Goal: Book appointment/travel/reservation

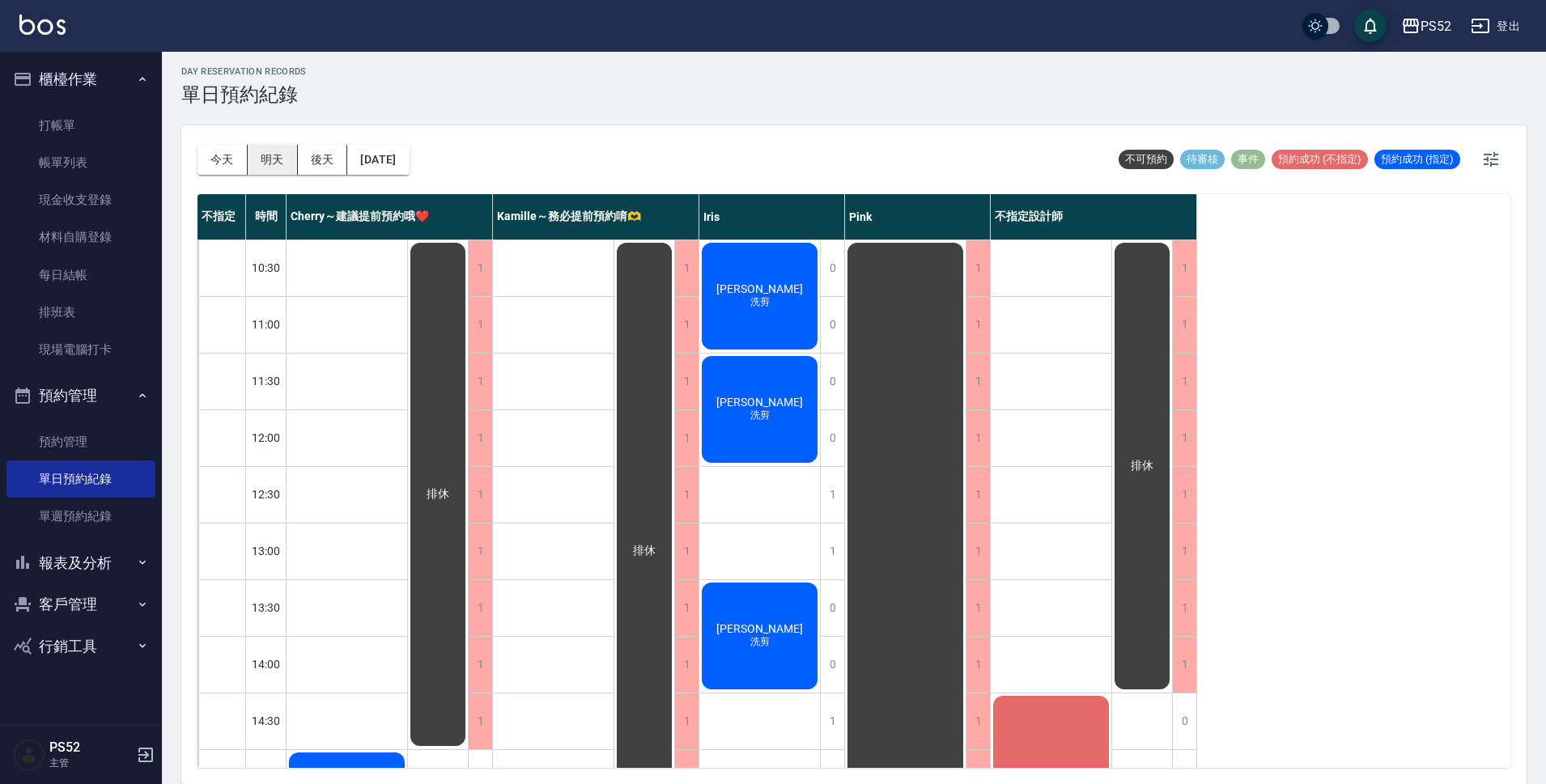
scroll to position [619, 0]
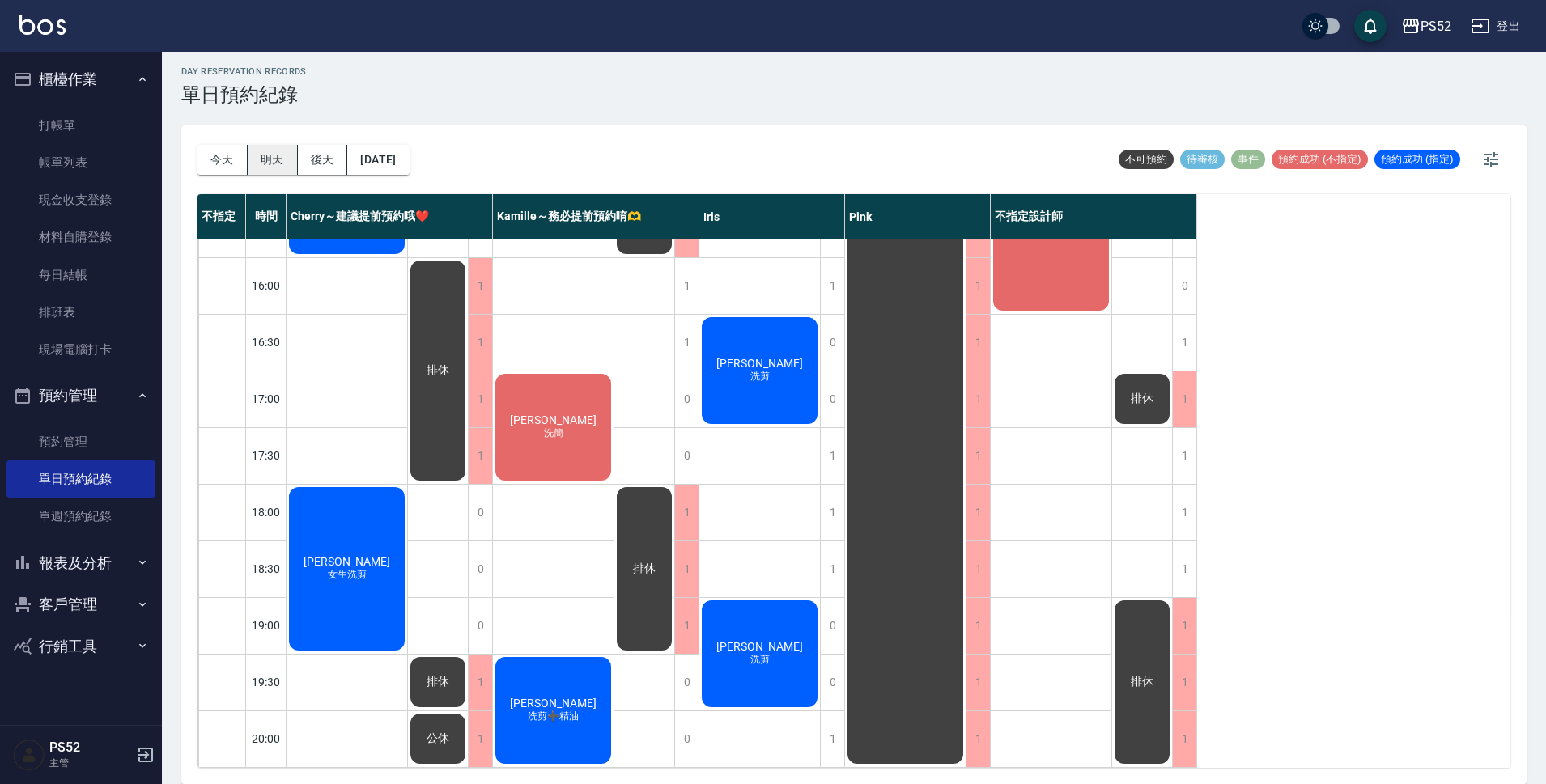
click at [273, 157] on button "明天" at bounding box center [273, 160] width 50 height 30
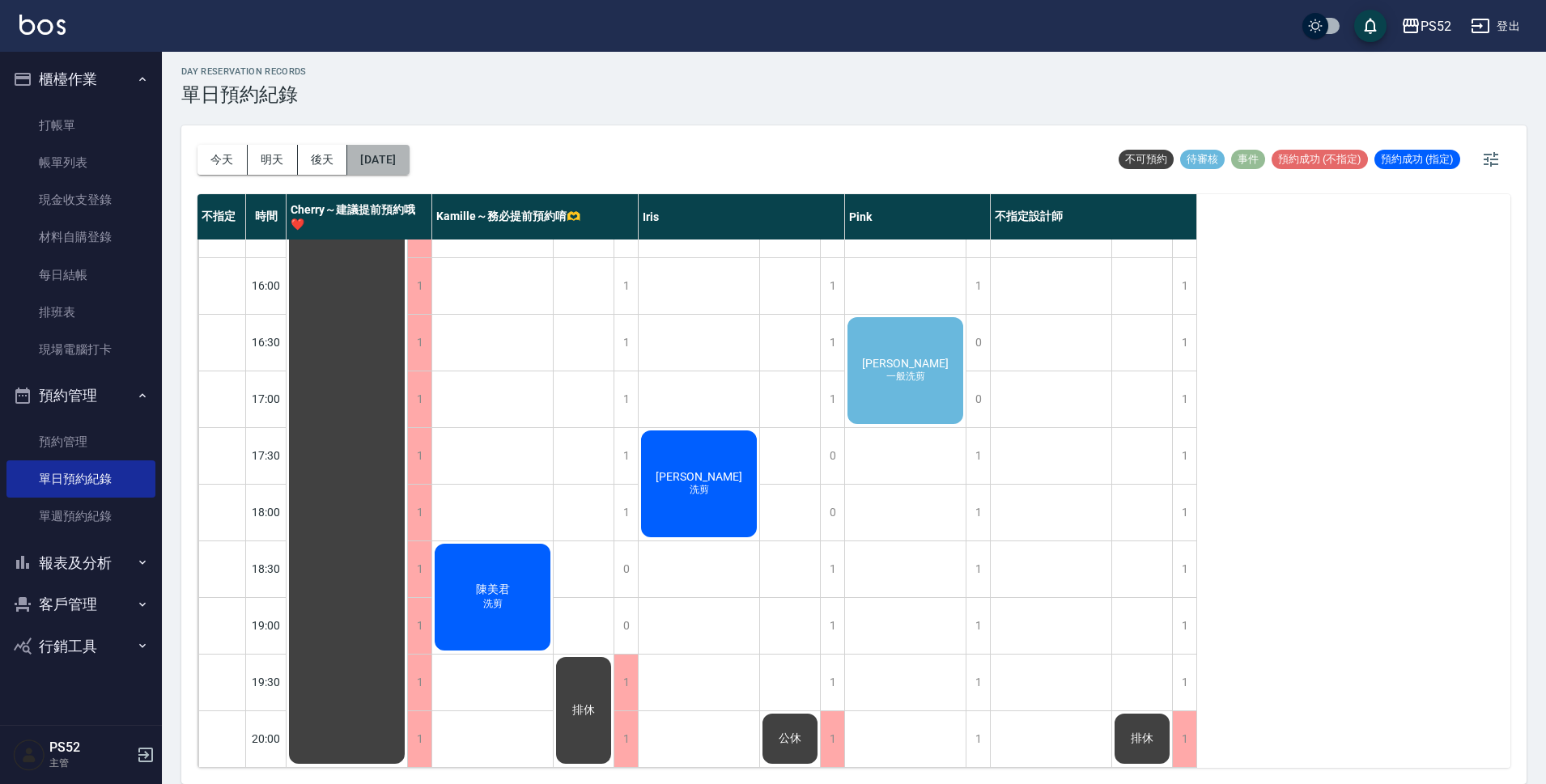
click at [370, 147] on button "[DATE]" at bounding box center [378, 160] width 61 height 30
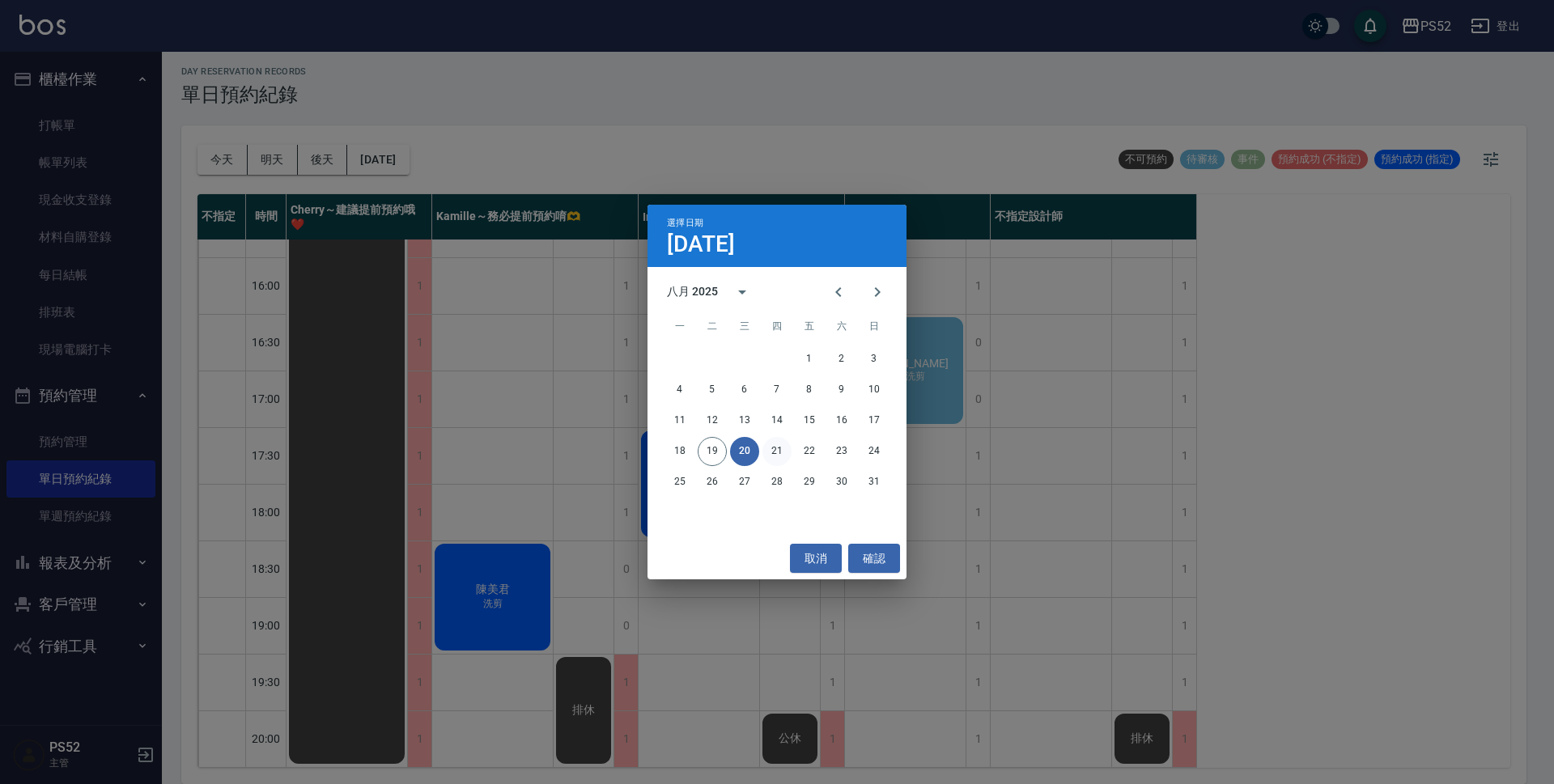
click at [784, 451] on button "21" at bounding box center [776, 451] width 29 height 29
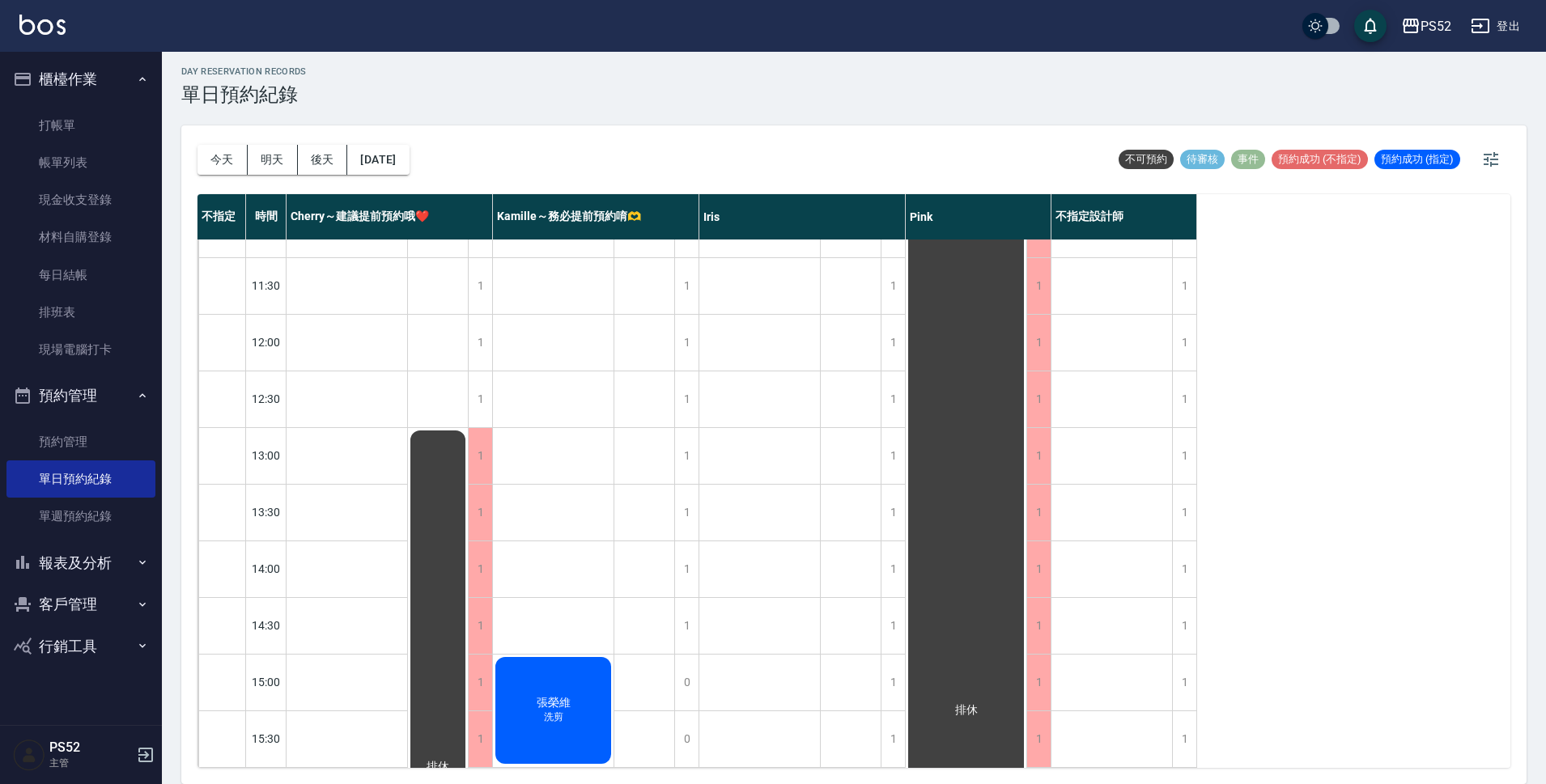
scroll to position [79, 0]
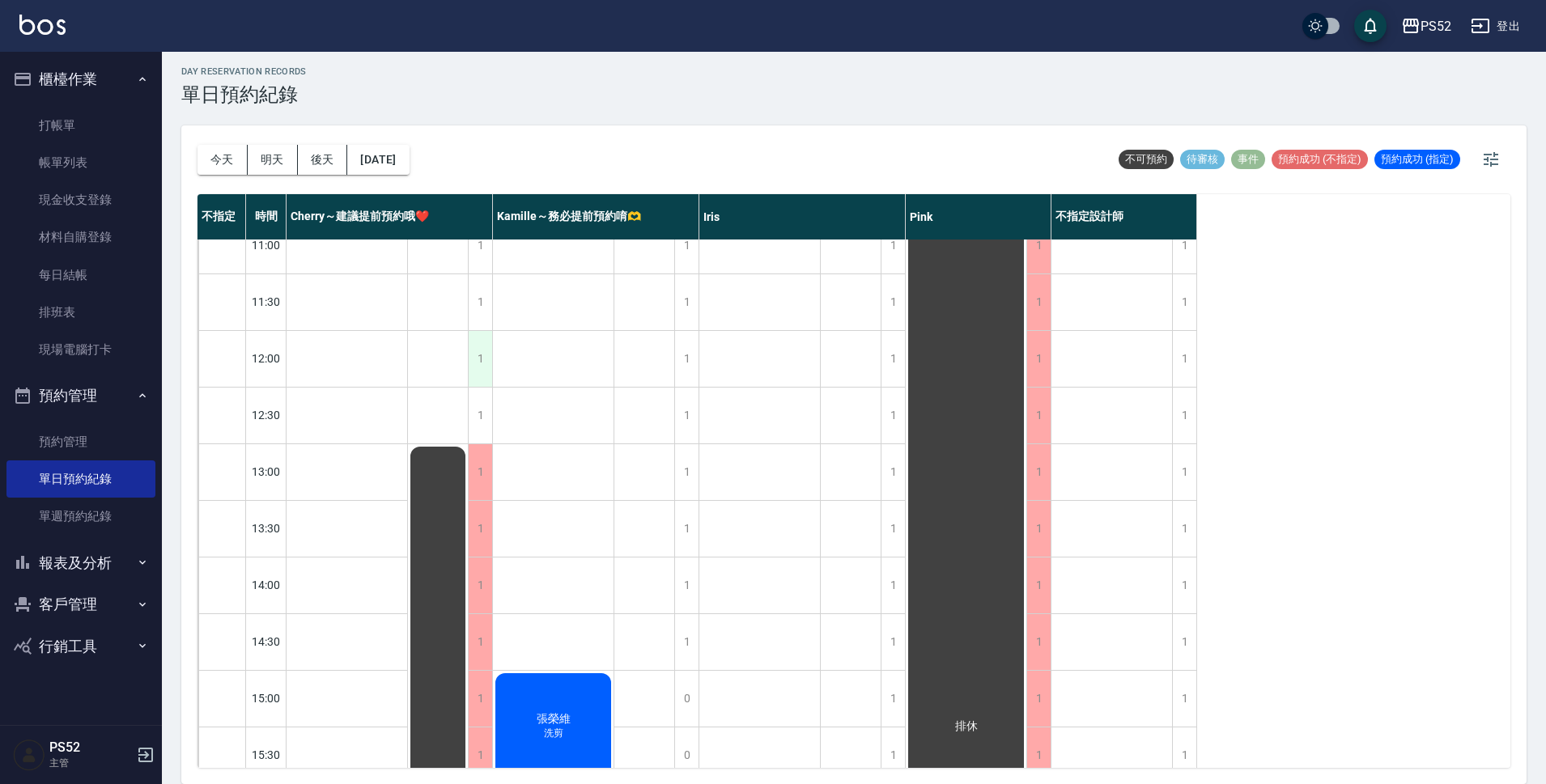
click at [485, 350] on div "1" at bounding box center [479, 359] width 24 height 56
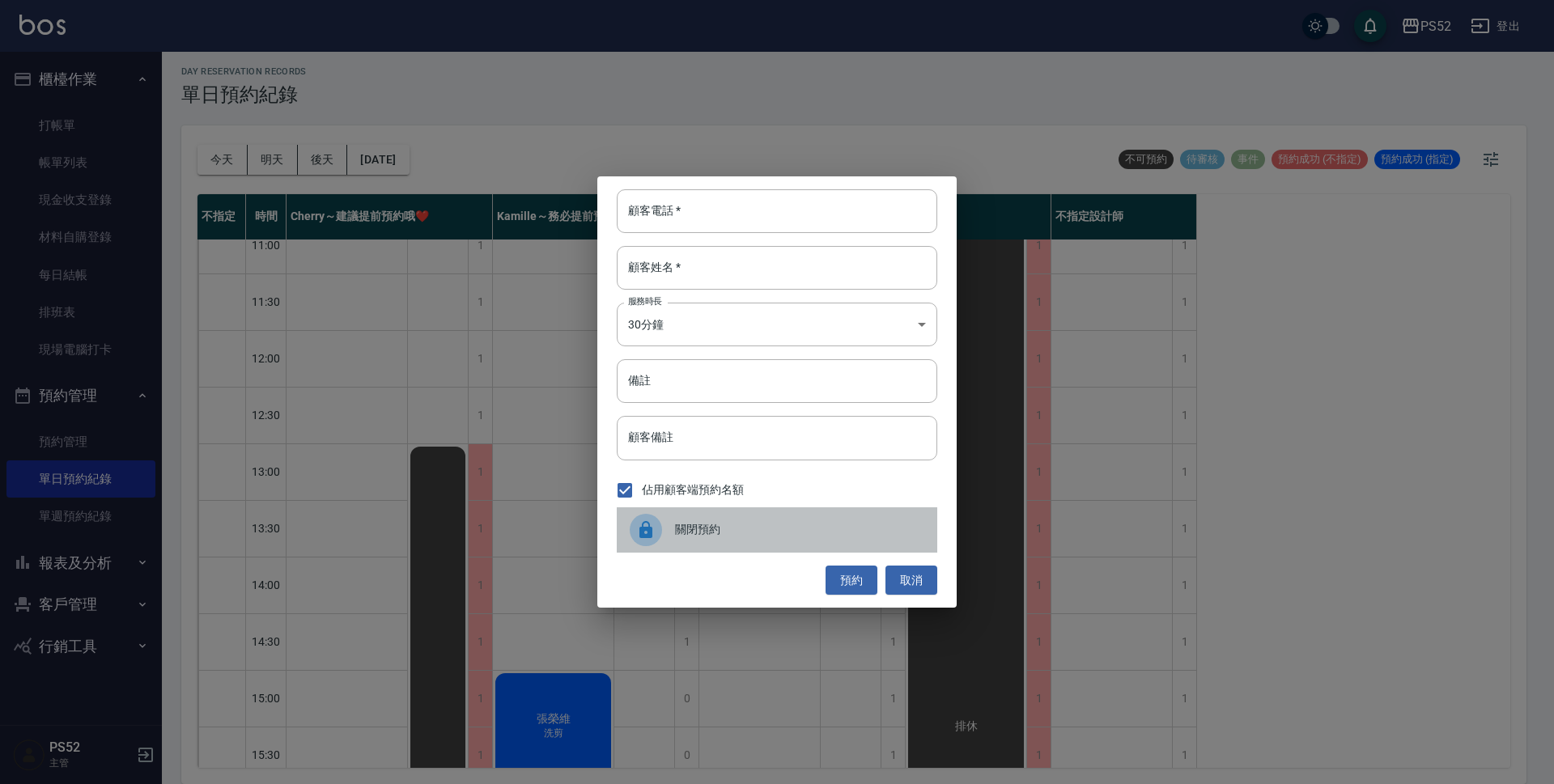
click at [723, 529] on span "關閉預約" at bounding box center [799, 529] width 249 height 17
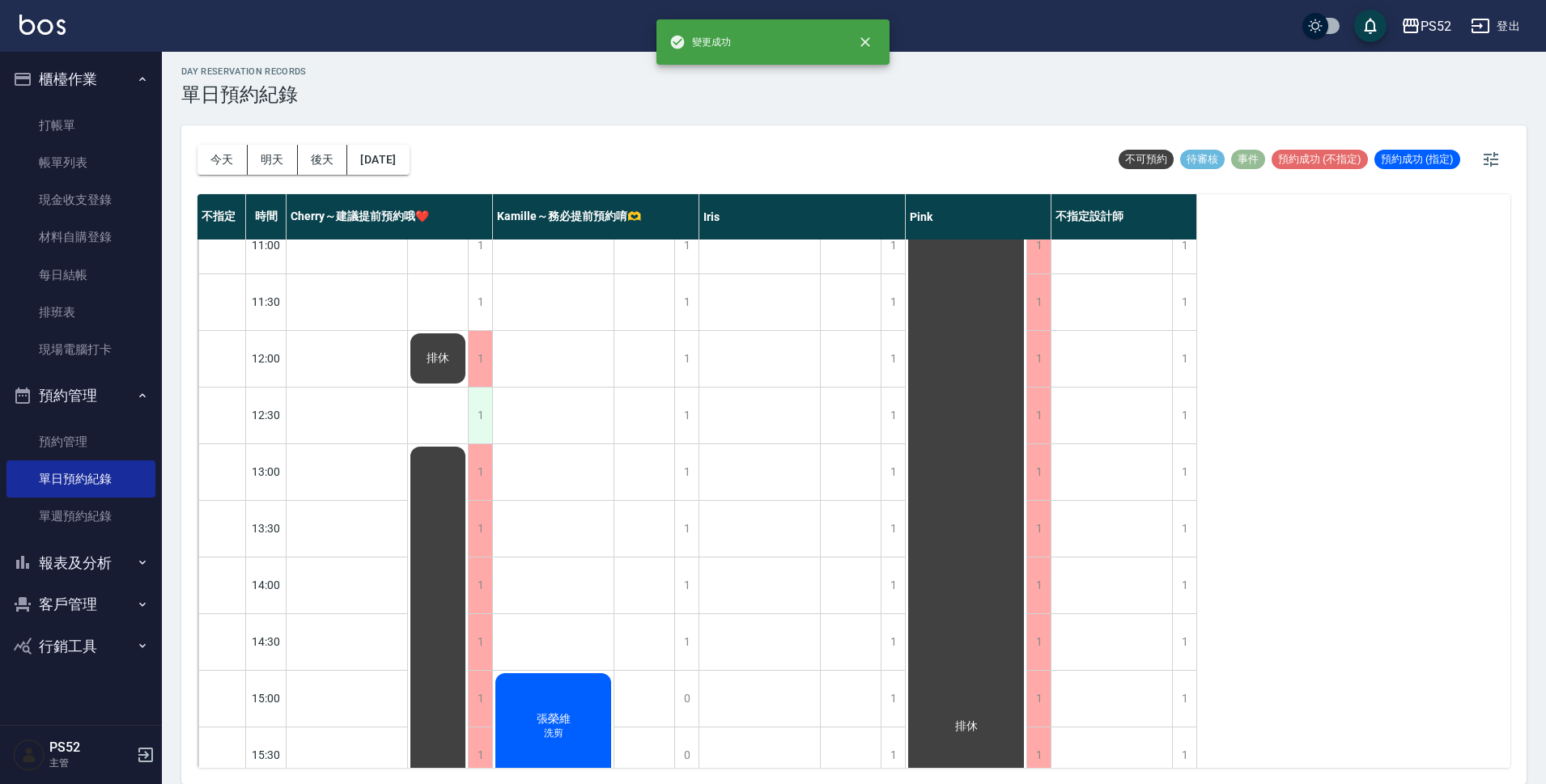
click at [485, 417] on div "1" at bounding box center [479, 415] width 24 height 56
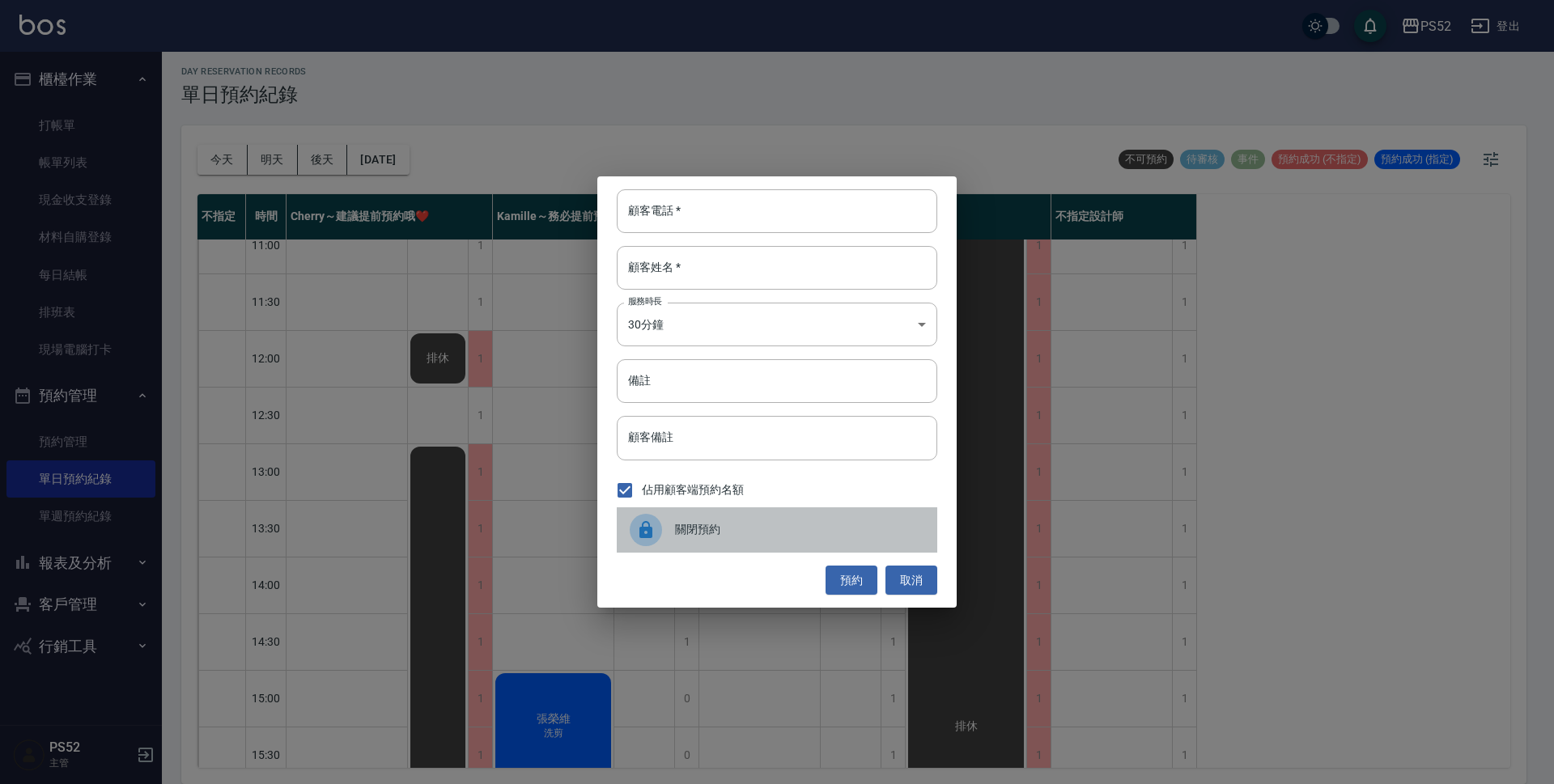
click at [784, 529] on span "關閉預約" at bounding box center [799, 529] width 249 height 17
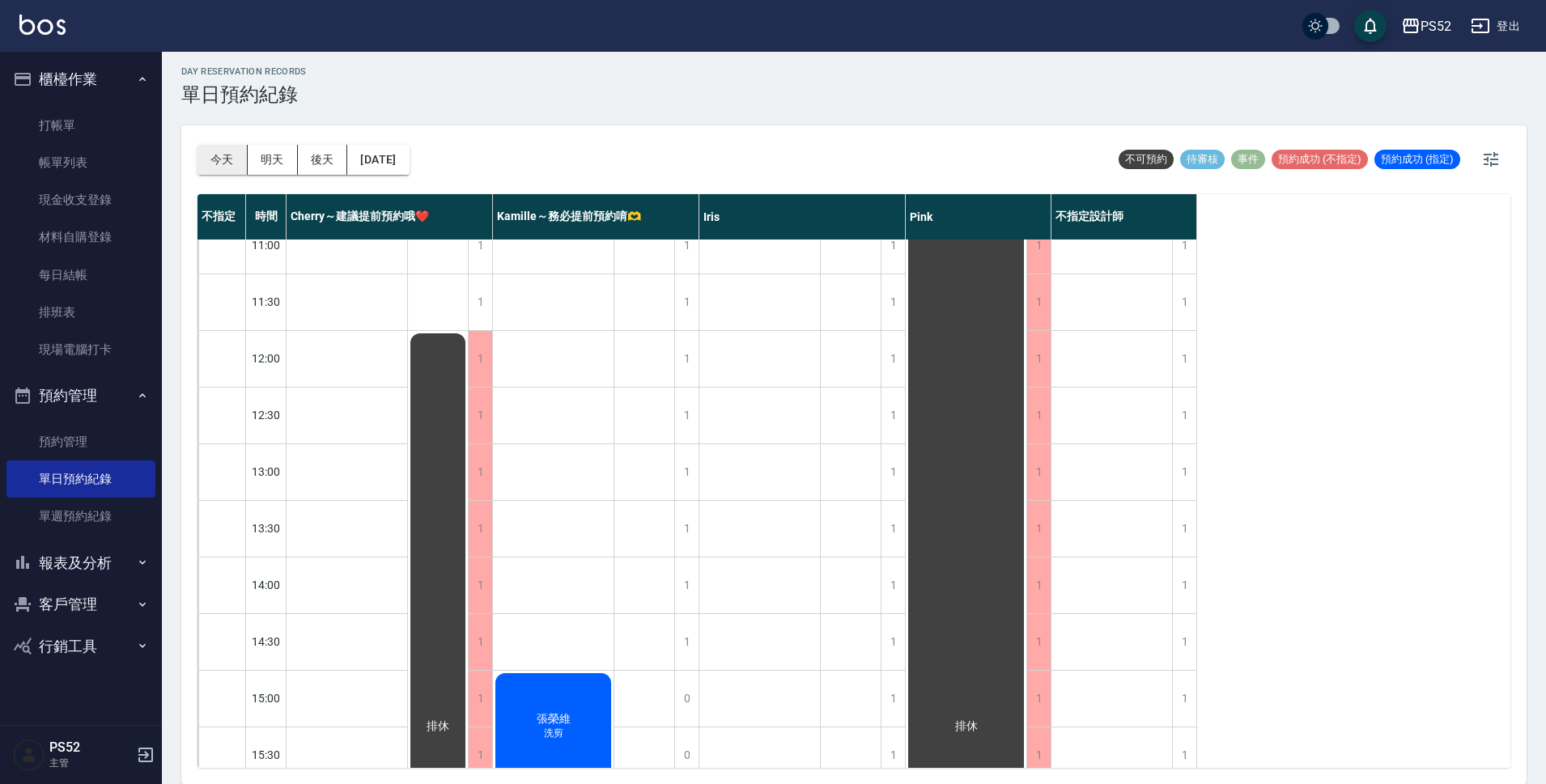
click at [221, 157] on button "今天" at bounding box center [223, 160] width 50 height 30
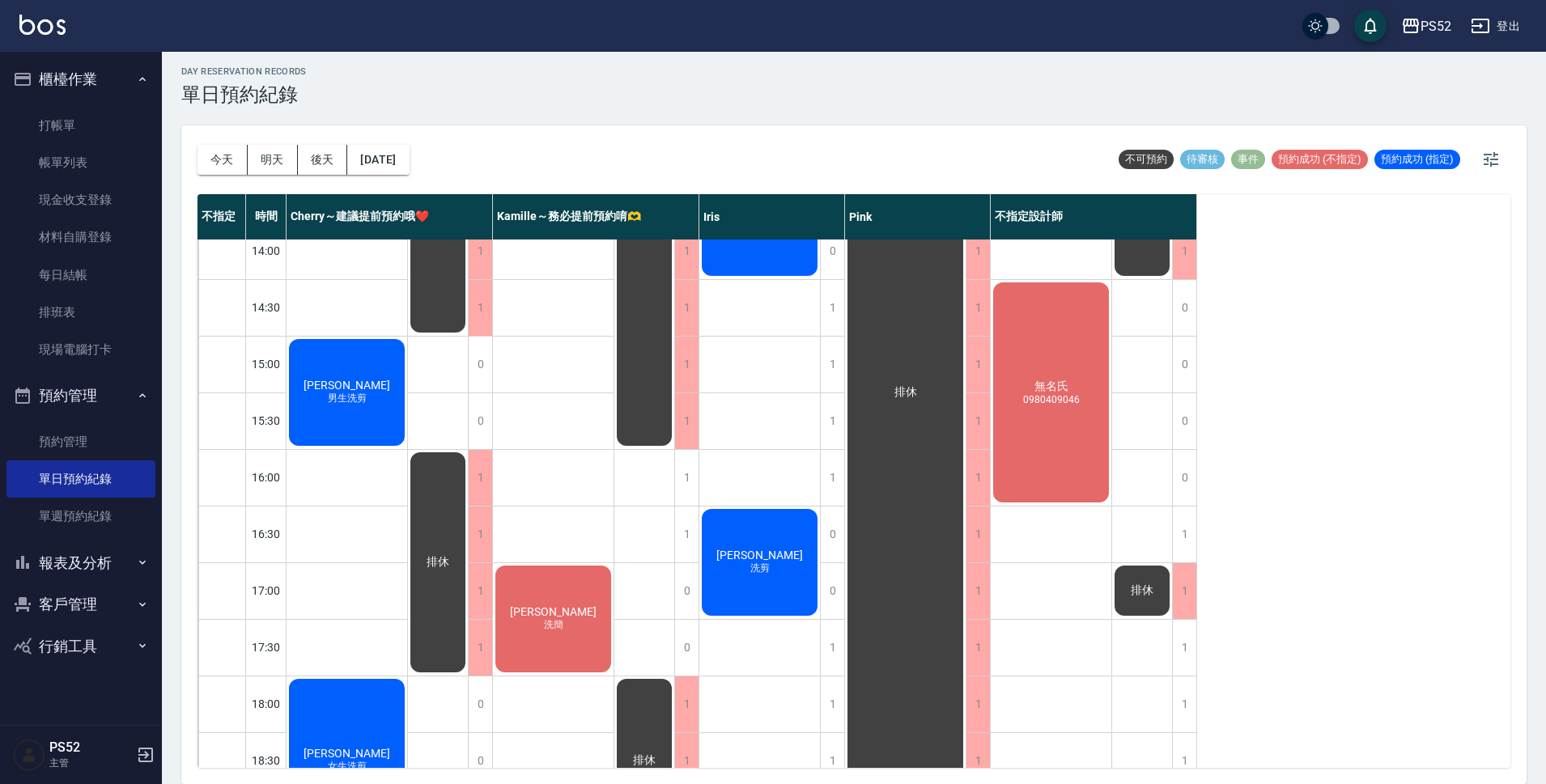
scroll to position [538, 0]
